Goal: Task Accomplishment & Management: Manage account settings

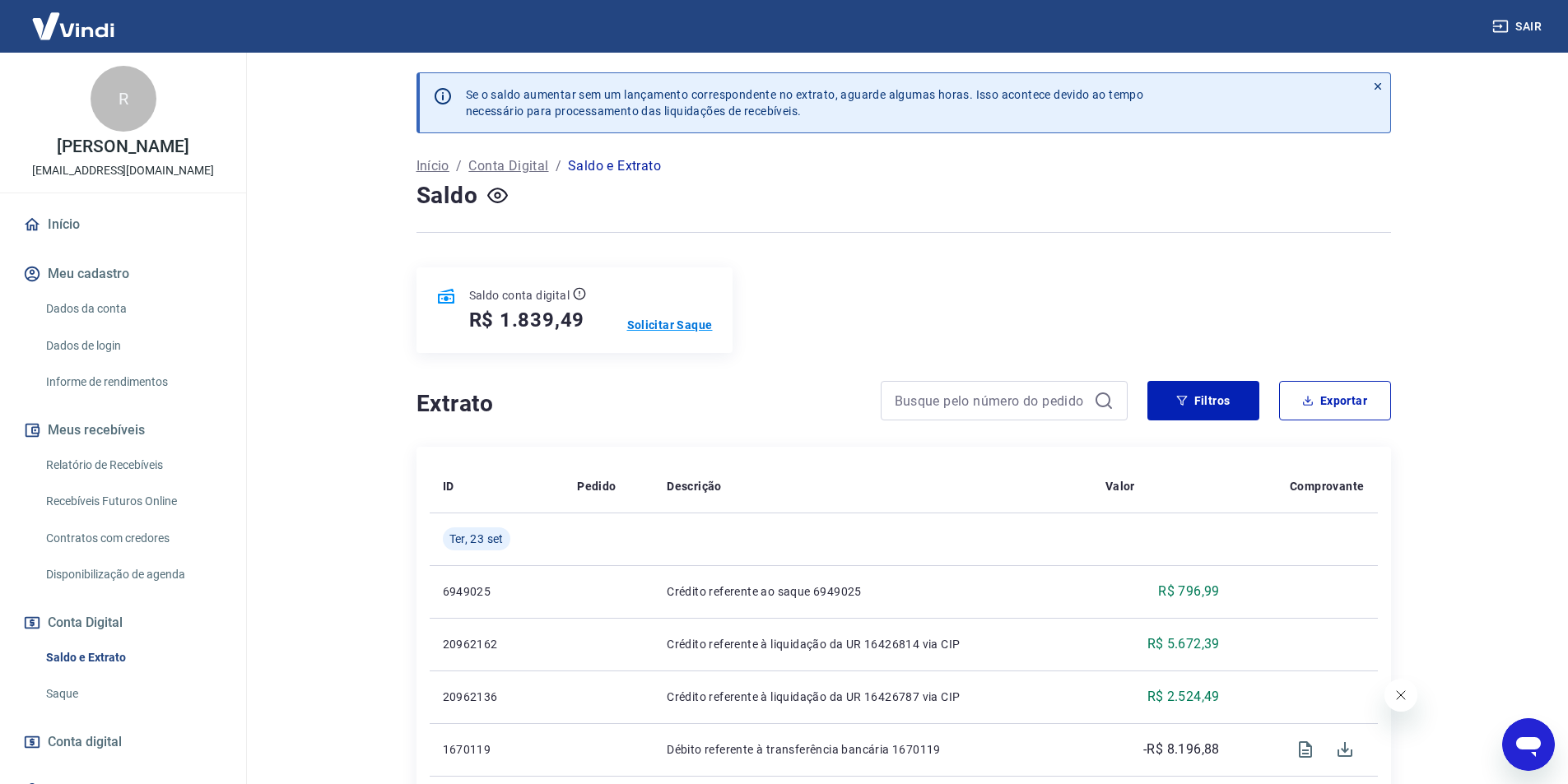
click at [678, 332] on p "Solicitar Saque" at bounding box center [670, 325] width 86 height 16
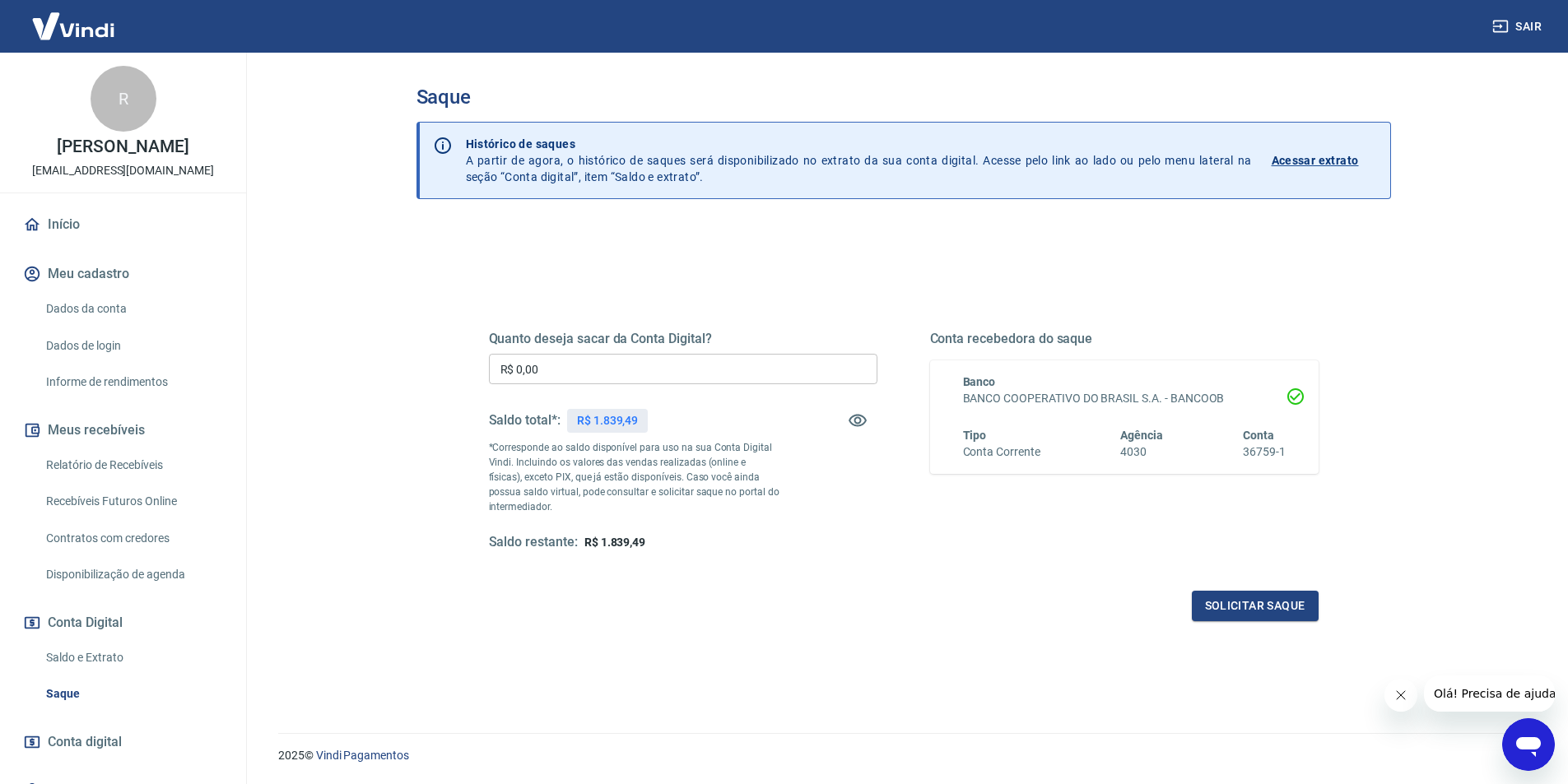
click at [689, 365] on input "R$ 0,00" at bounding box center [684, 369] width 389 height 31
type input "R$ 1.839,49"
click at [1261, 611] on button "Solicitar saque" at bounding box center [1255, 607] width 127 height 31
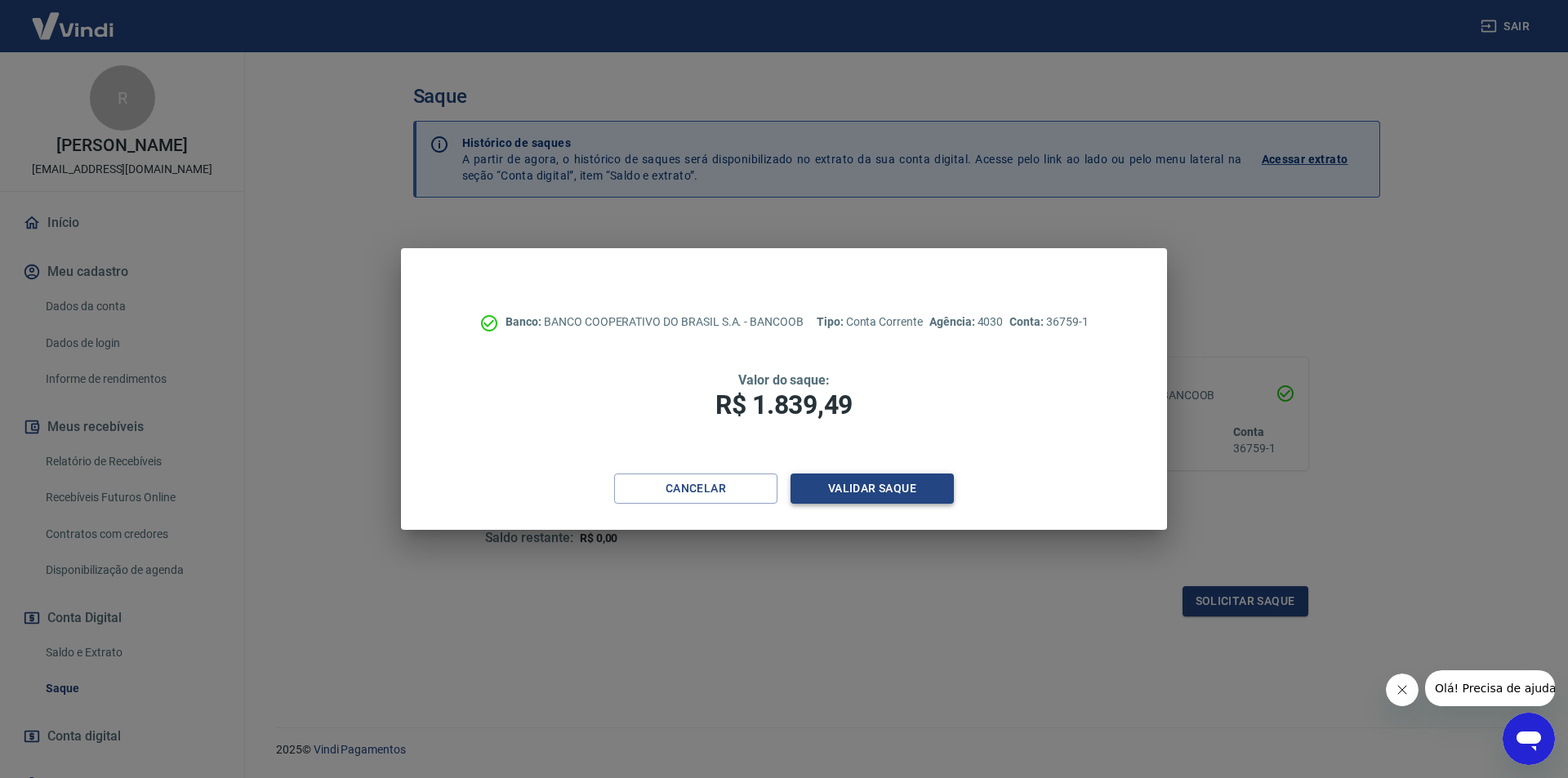
click at [928, 492] on button "Validar saque" at bounding box center [872, 489] width 163 height 31
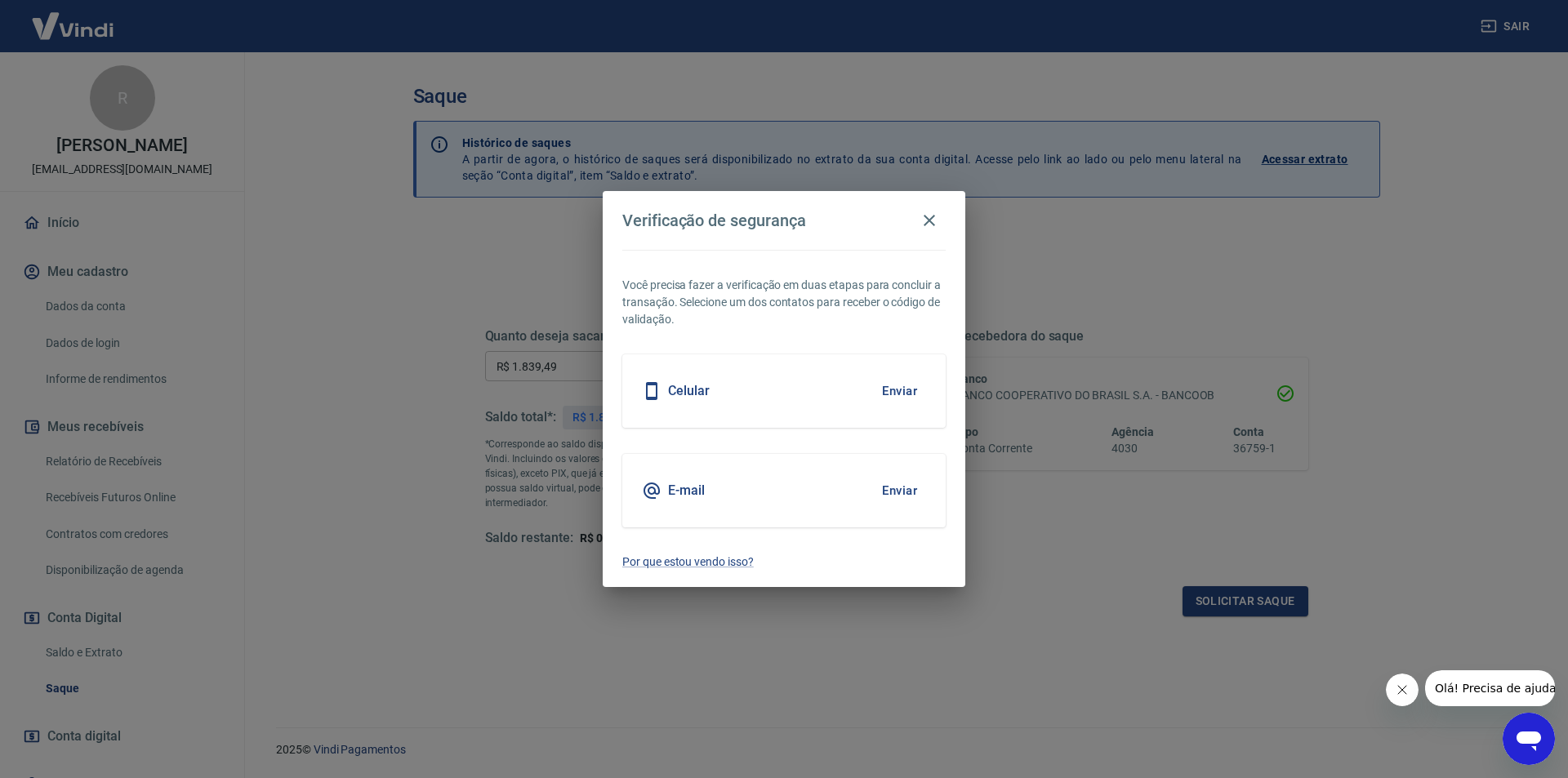
click at [900, 493] on button "Enviar" at bounding box center [899, 491] width 53 height 34
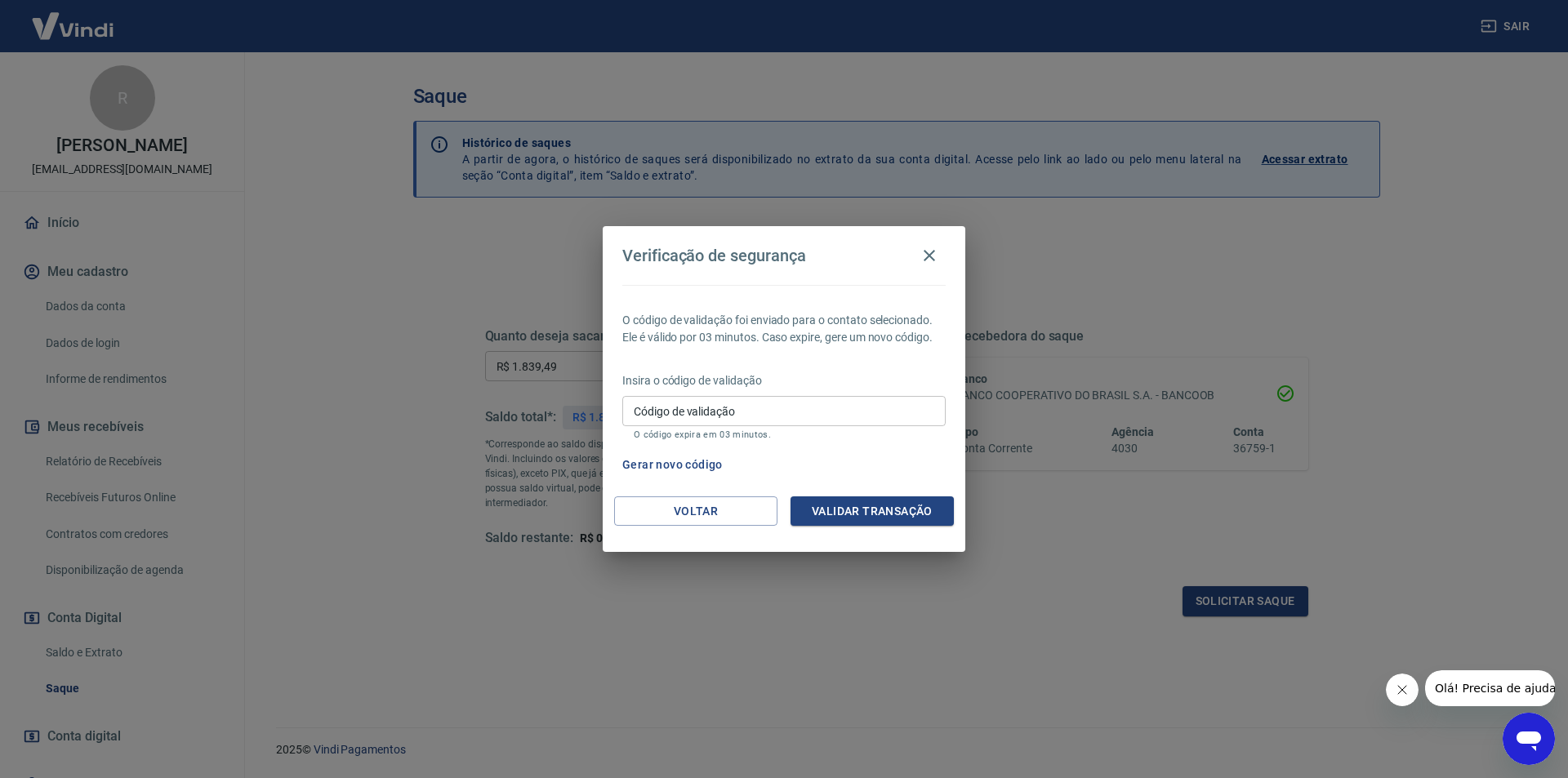
click at [783, 411] on input "Código de validação" at bounding box center [784, 411] width 323 height 31
type input "351279"
click at [878, 515] on button "Validar transação" at bounding box center [872, 511] width 163 height 31
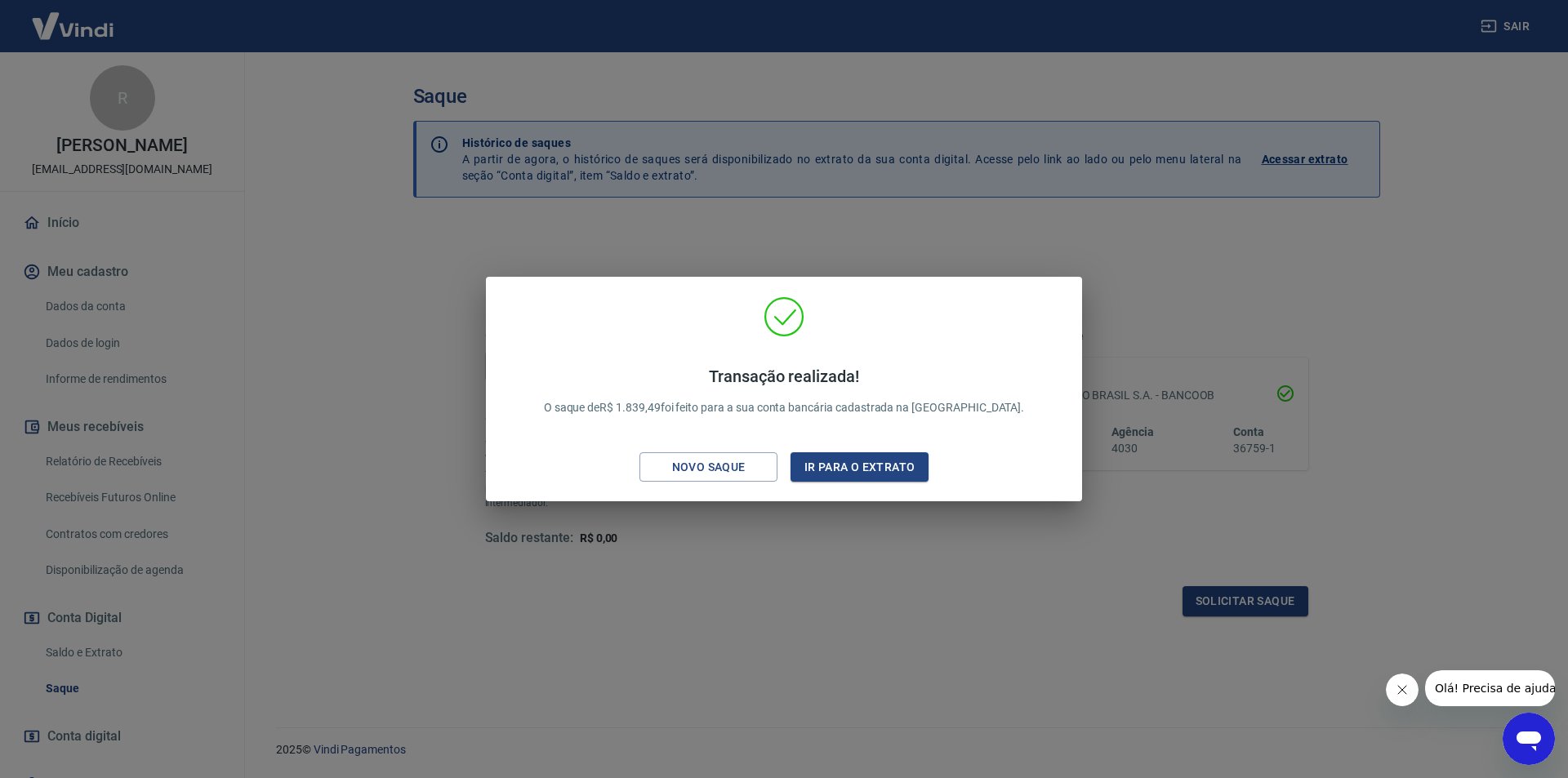
click at [812, 248] on div "Transação realizada! O saque de R$ 1.839,49 foi feito para a sua conta bancária…" at bounding box center [784, 389] width 1568 height 778
